Goal: Find contact information: Find contact information

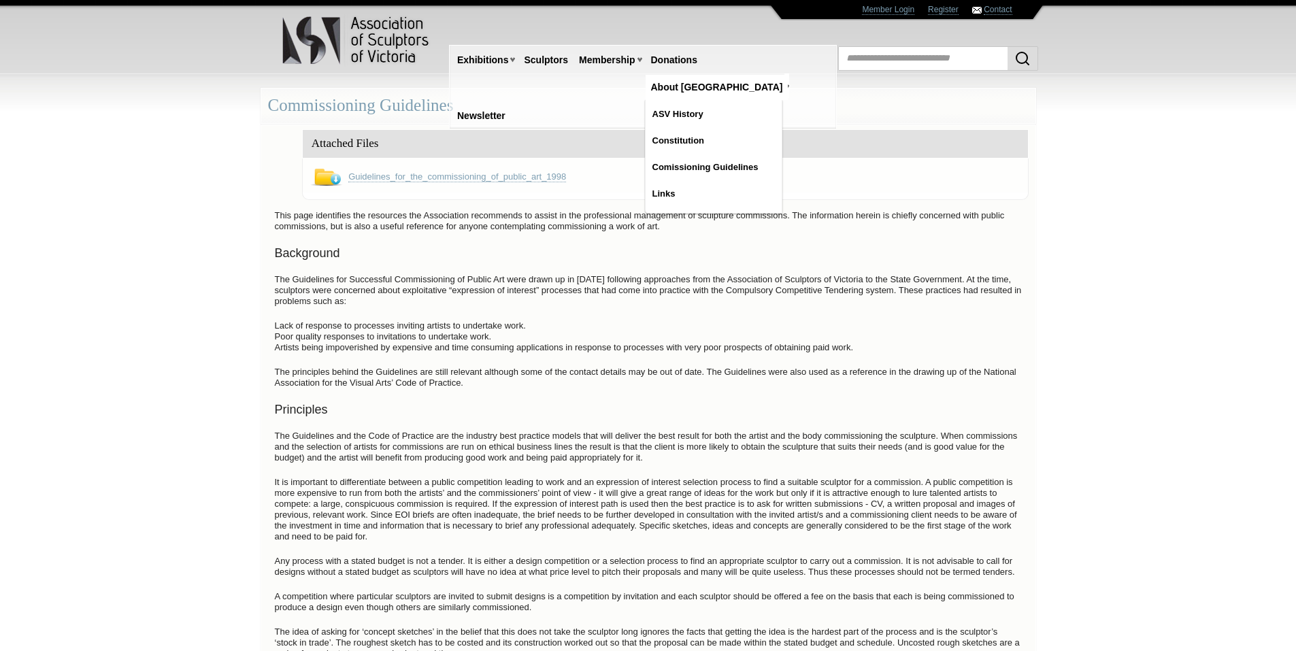
click at [727, 75] on link "About [GEOGRAPHIC_DATA]" at bounding box center [717, 87] width 143 height 25
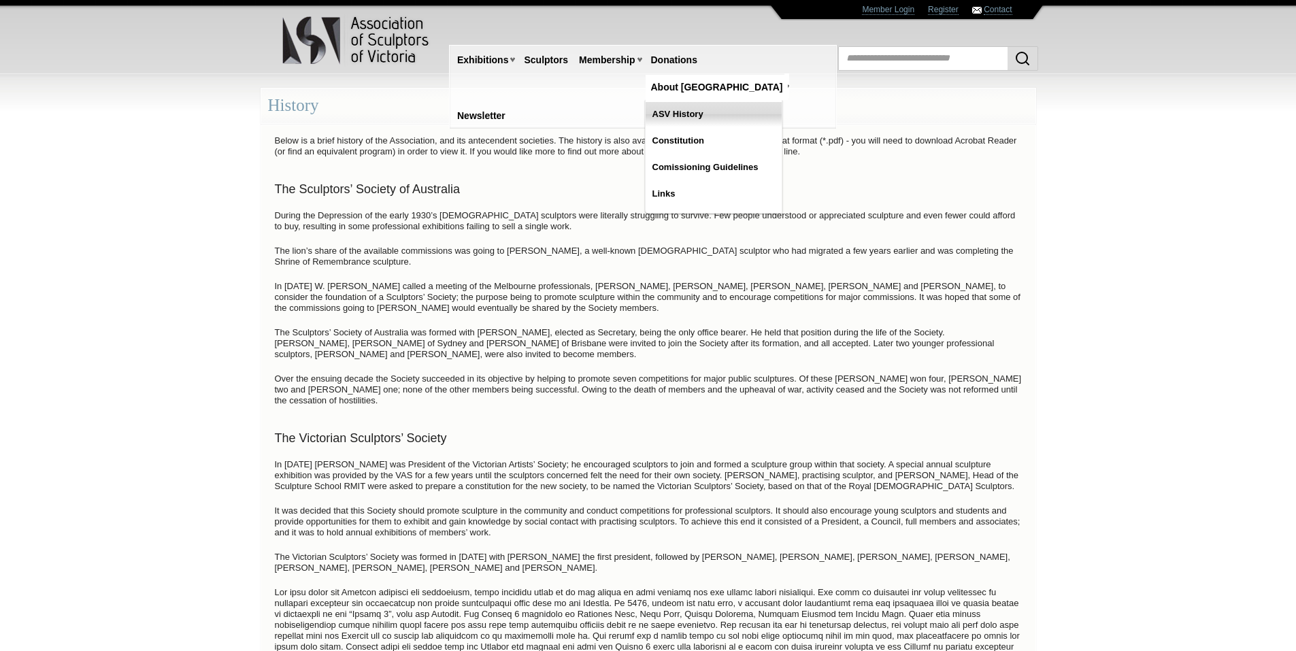
click at [717, 102] on link "ASV History" at bounding box center [714, 114] width 136 height 24
click at [984, 11] on link "Contact" at bounding box center [998, 10] width 28 height 10
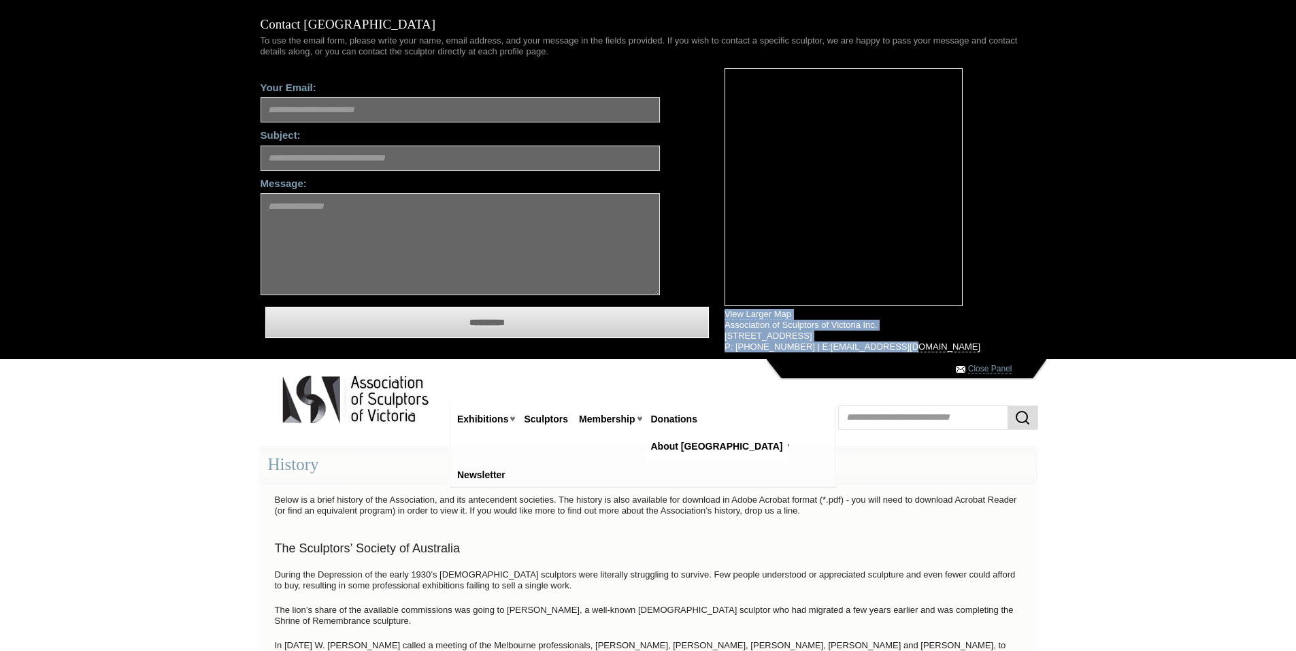
drag, startPoint x: 719, startPoint y: 312, endPoint x: 889, endPoint y: 347, distance: 173.6
click at [889, 347] on div "View Larger Map Association of Sculptors of Victoria Inc. [STREET_ADDRESS] P: […" at bounding box center [880, 210] width 332 height 284
drag, startPoint x: 889, startPoint y: 347, endPoint x: 801, endPoint y: 320, distance: 91.7
copy div "View Larger Map Association of Sculptors of Victoria Inc. [STREET_ADDRESS] P: […"
